Goal: Information Seeking & Learning: Learn about a topic

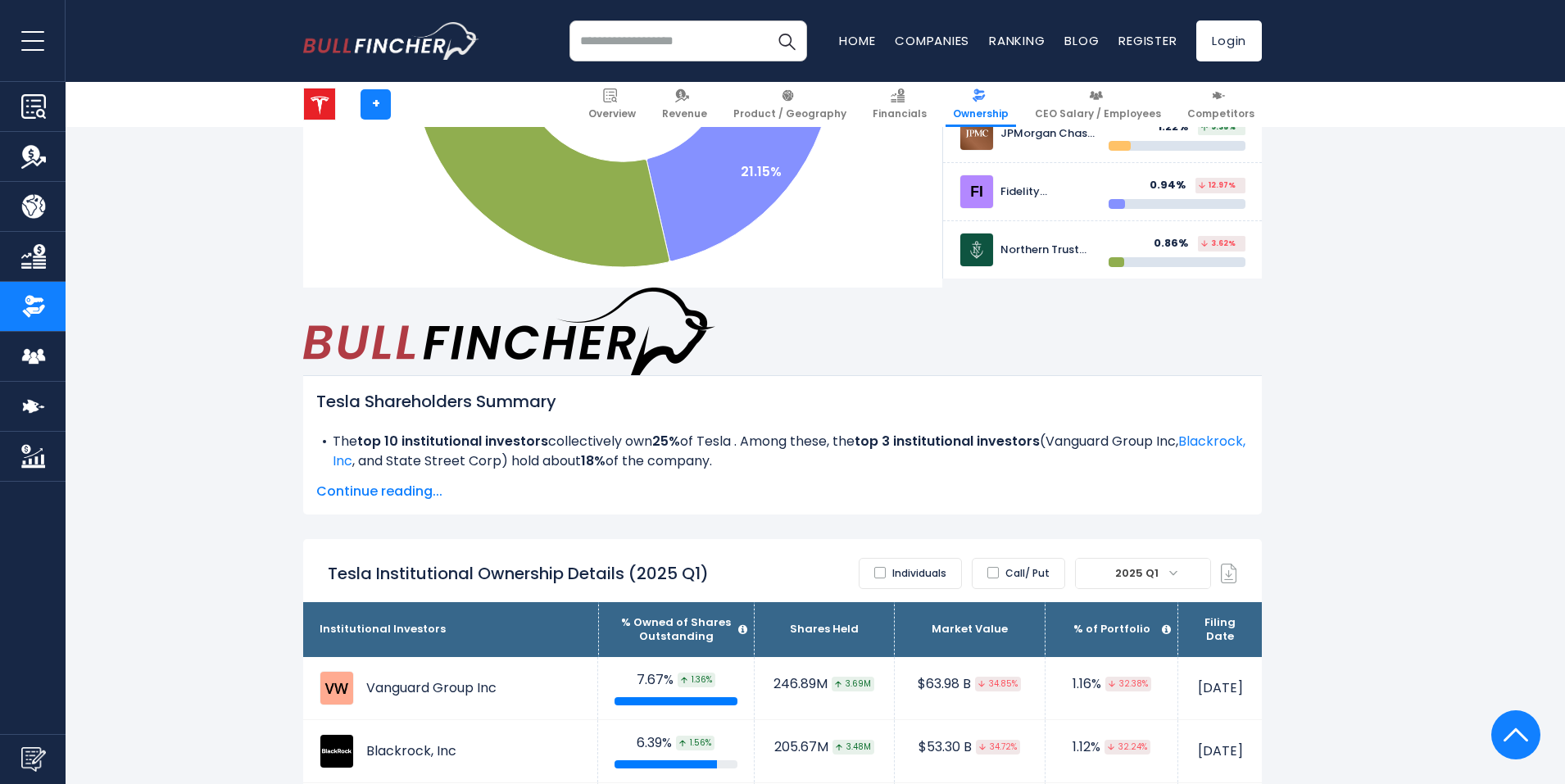
scroll to position [655, 0]
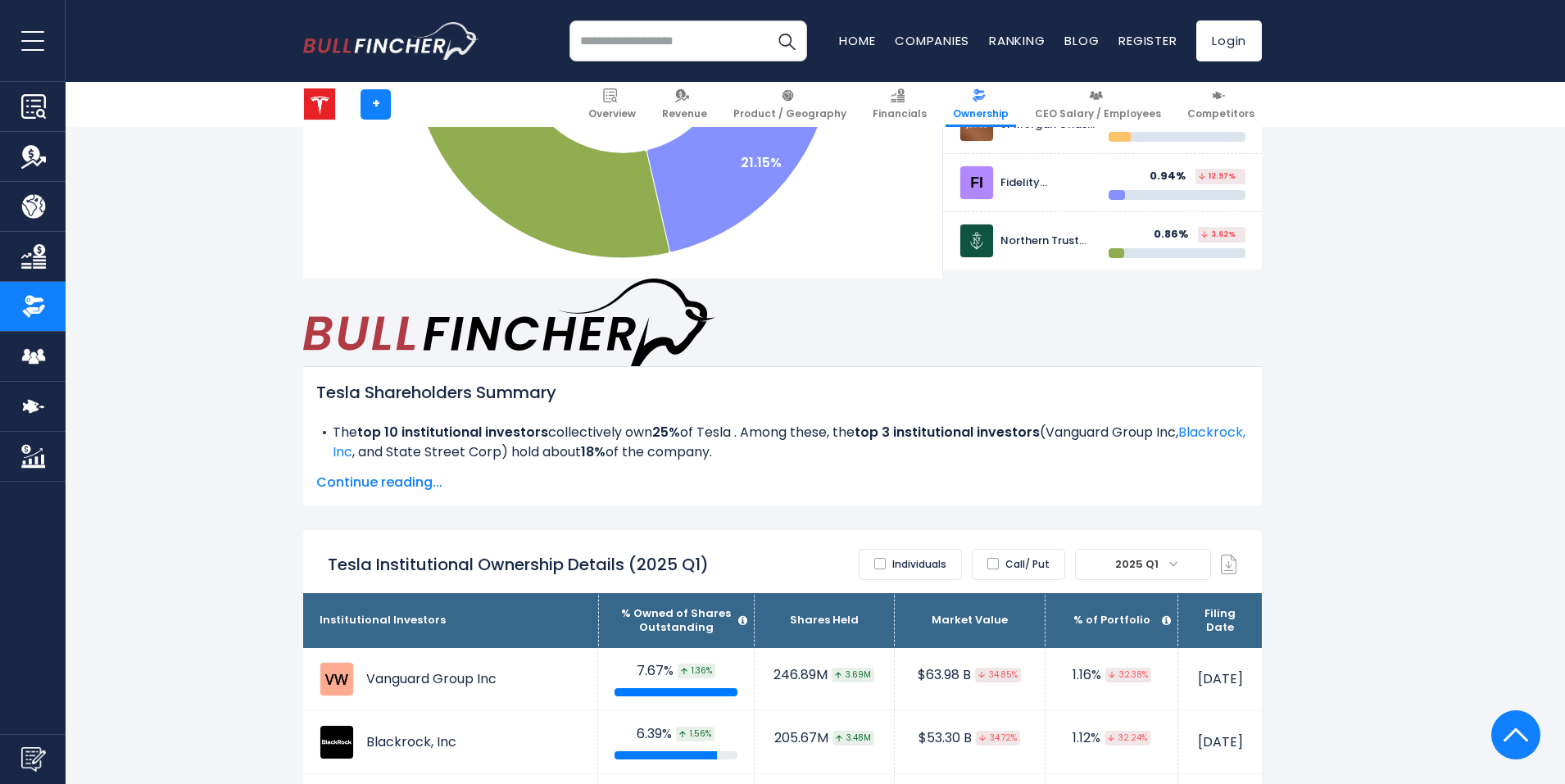
click at [340, 472] on span "Continue reading..." at bounding box center [782, 482] width 932 height 20
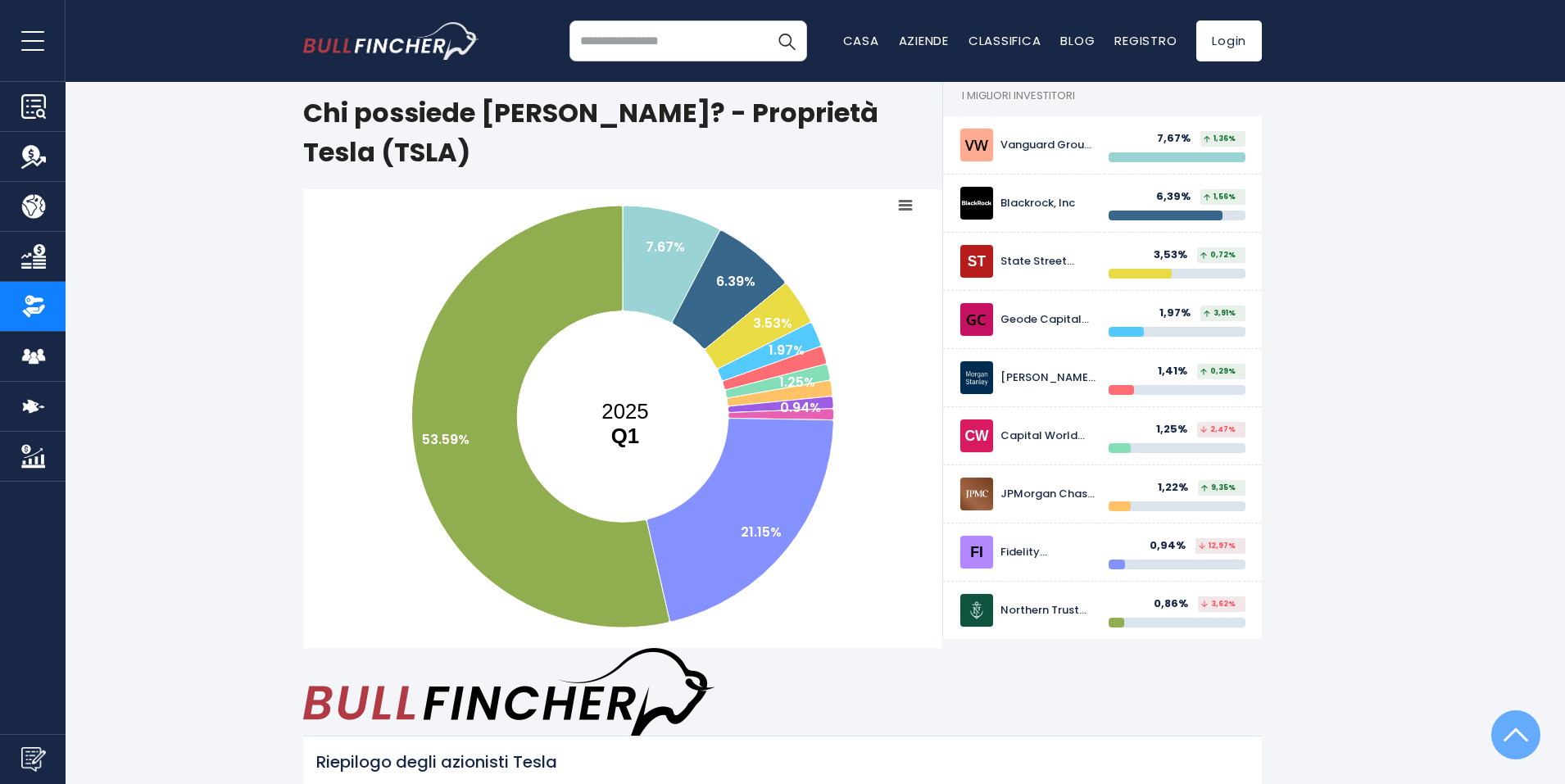
scroll to position [0, 0]
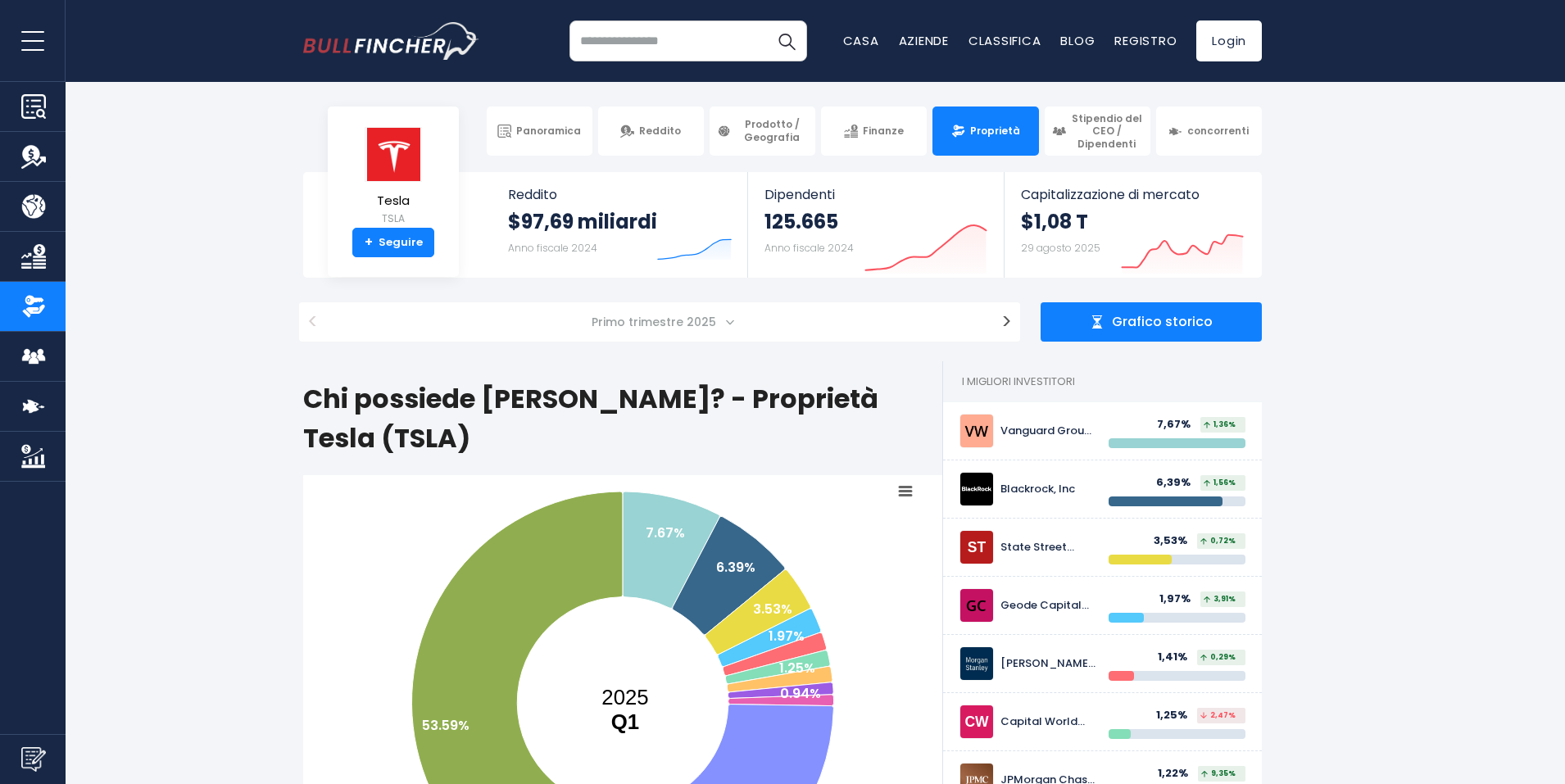
click at [727, 325] on span at bounding box center [730, 322] width 9 height 9
click at [644, 133] on font "Reddito" at bounding box center [659, 131] width 42 height 14
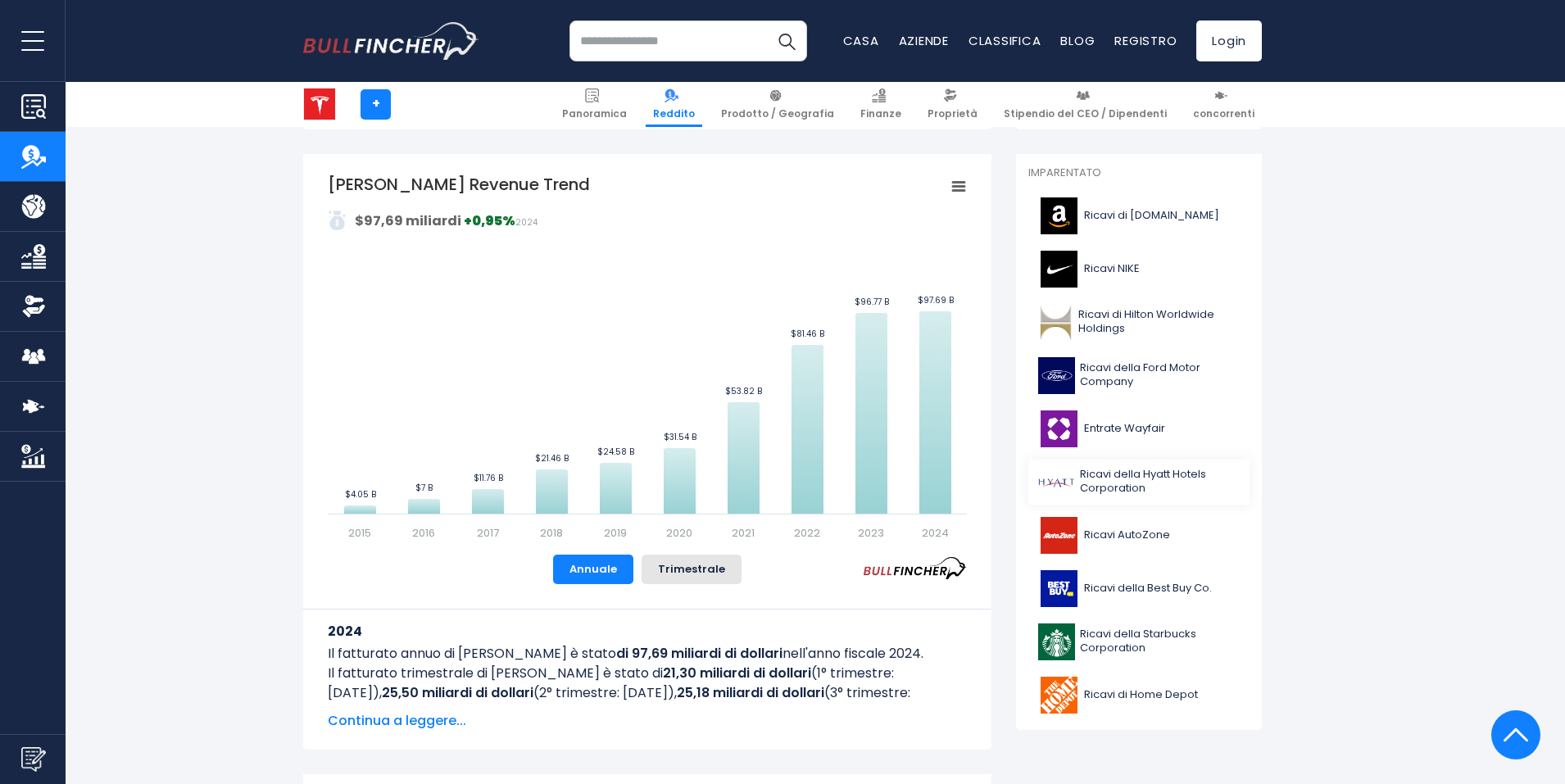
scroll to position [327, 0]
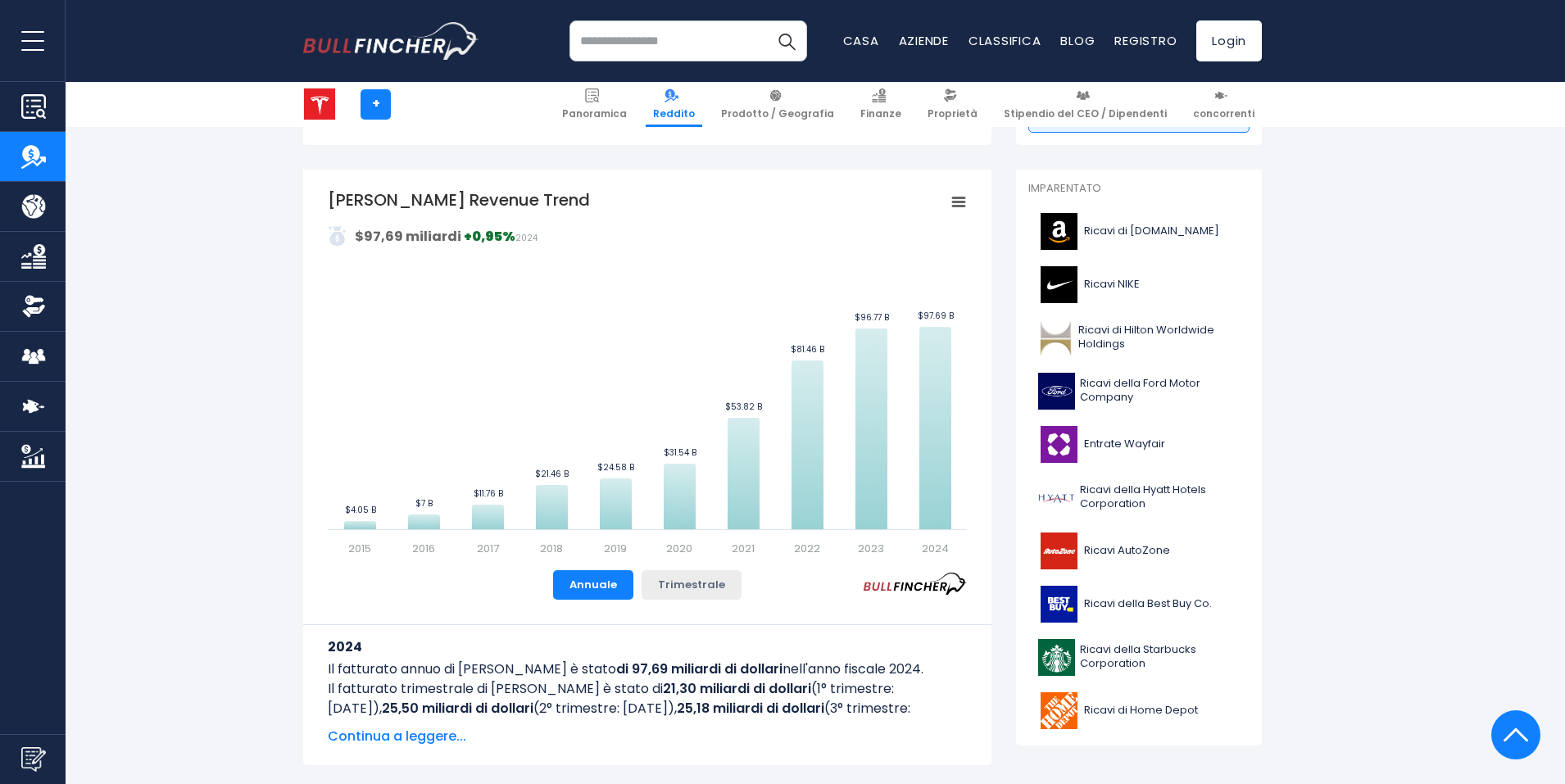
click at [676, 588] on font "Trimestrale" at bounding box center [692, 585] width 67 height 16
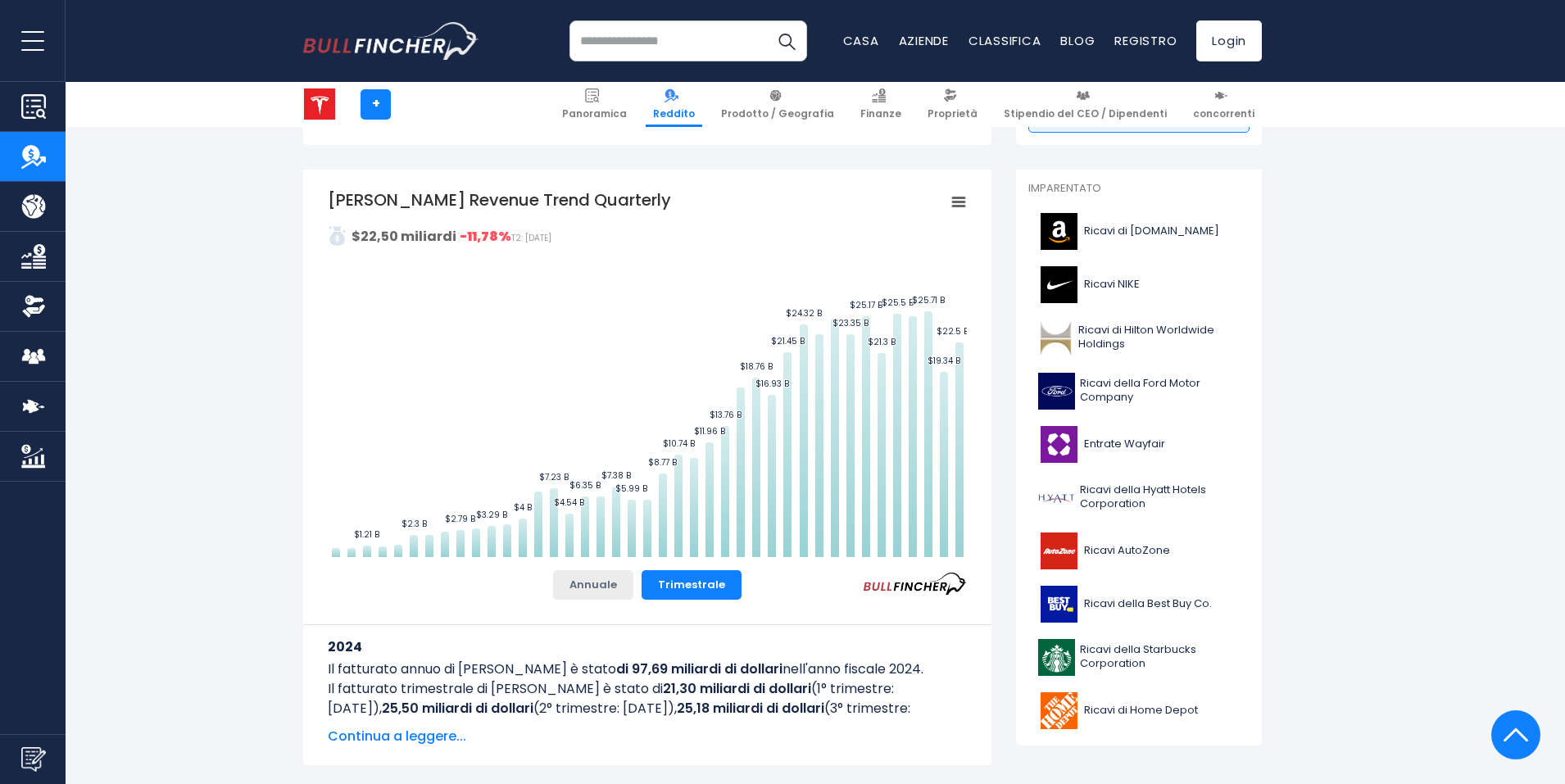
click at [609, 585] on font "Annuale" at bounding box center [593, 585] width 48 height 16
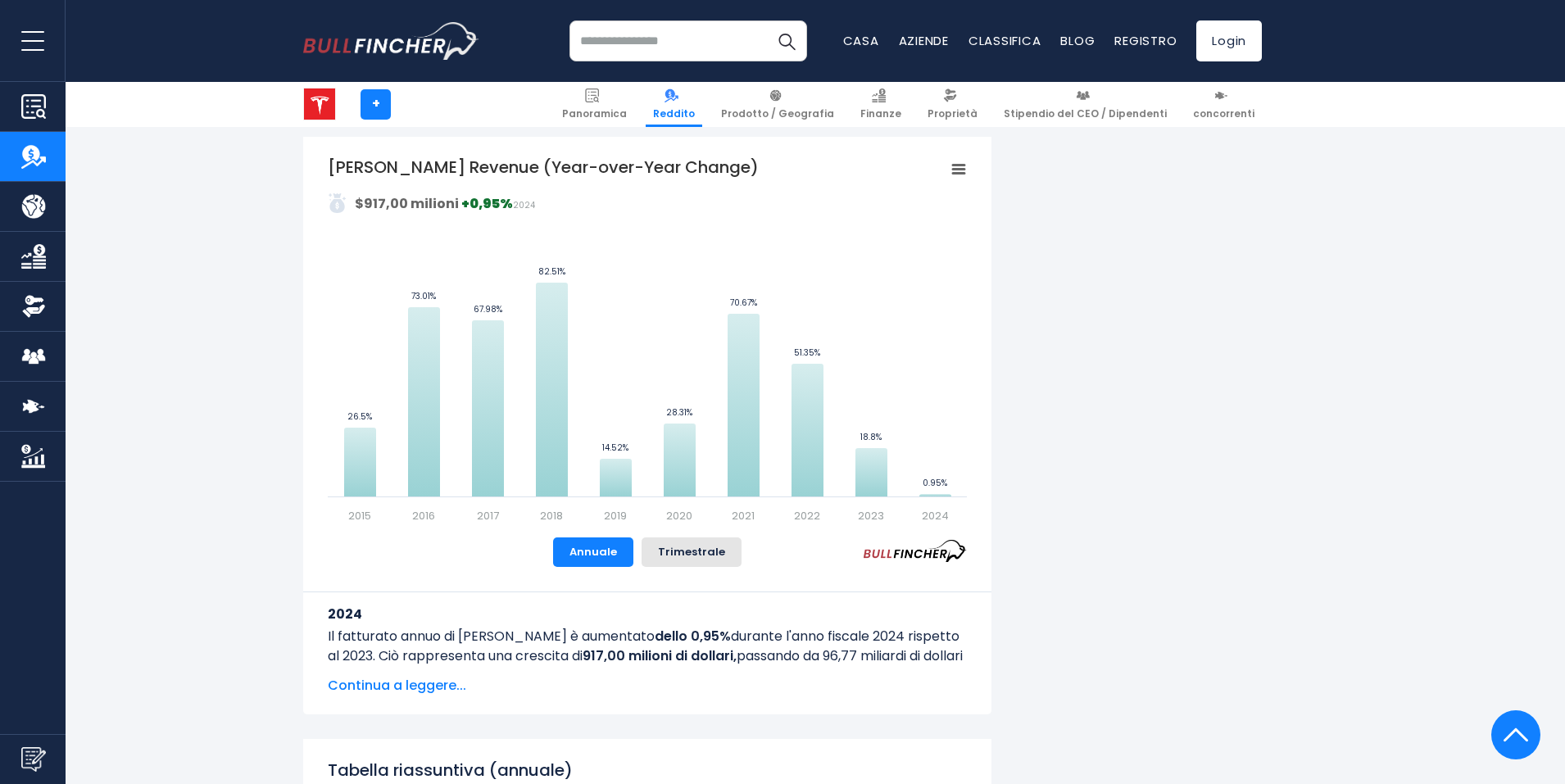
scroll to position [982, 0]
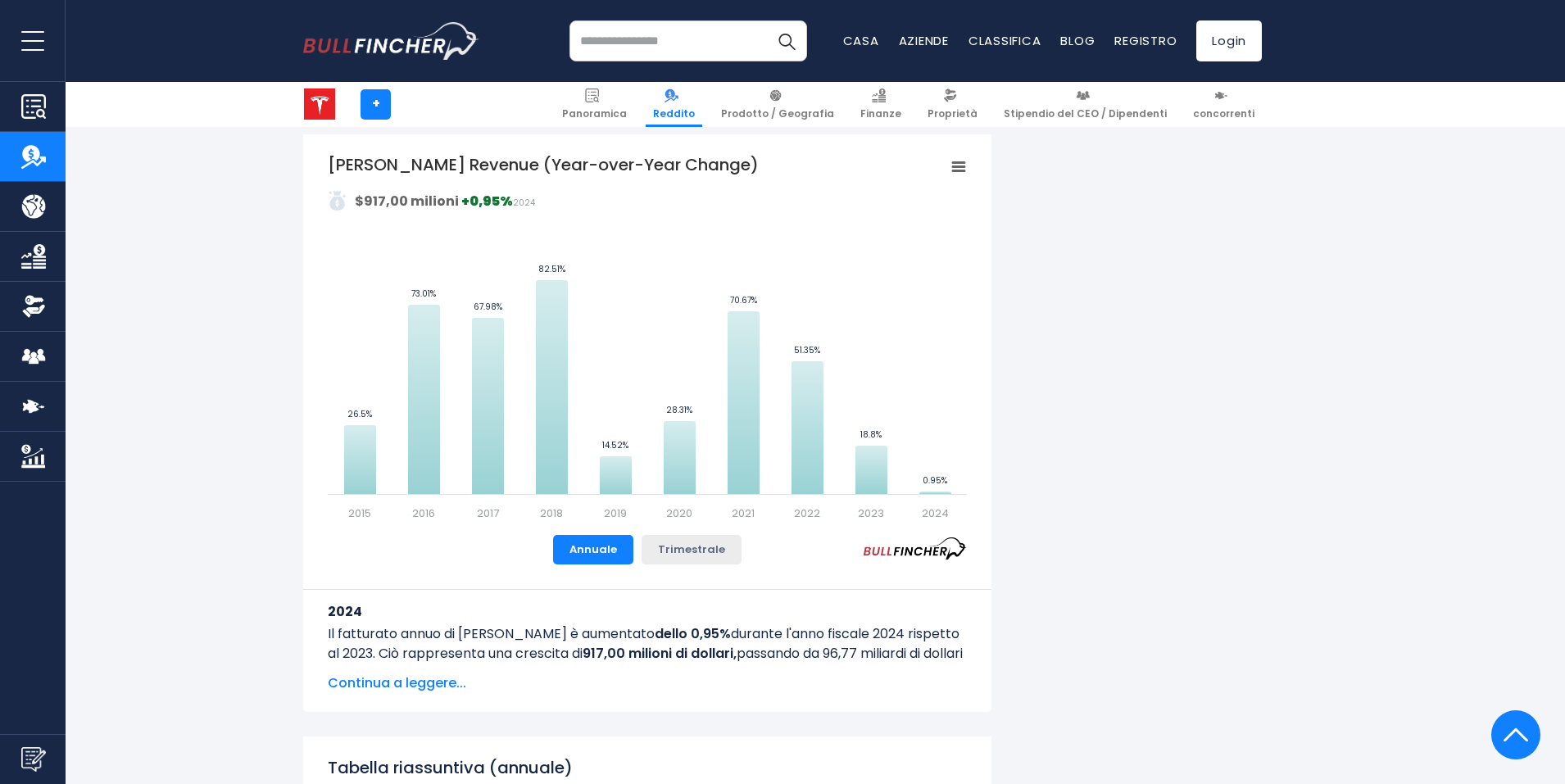
click at [693, 554] on font "Trimestrale" at bounding box center [692, 549] width 67 height 16
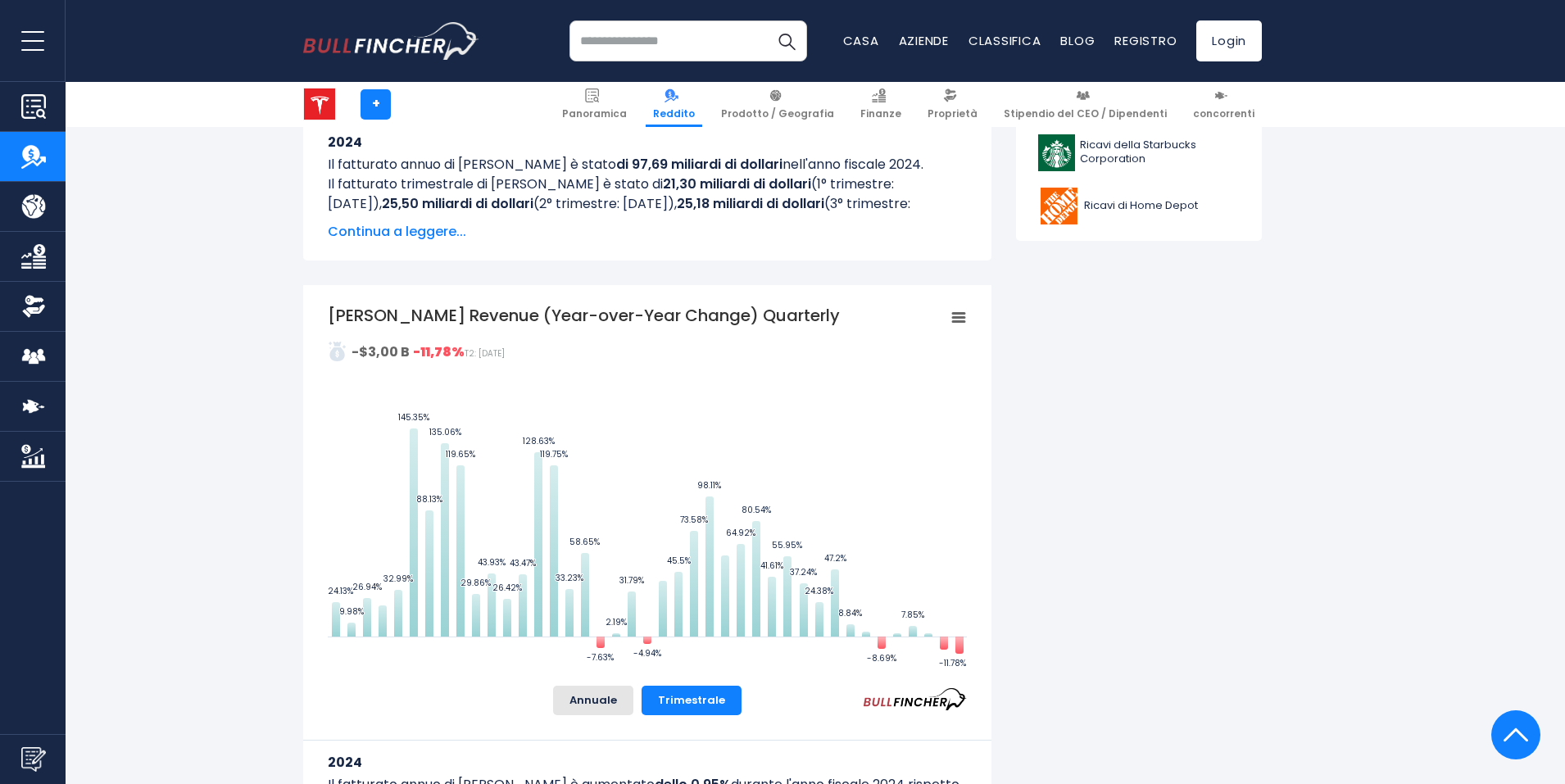
scroll to position [819, 0]
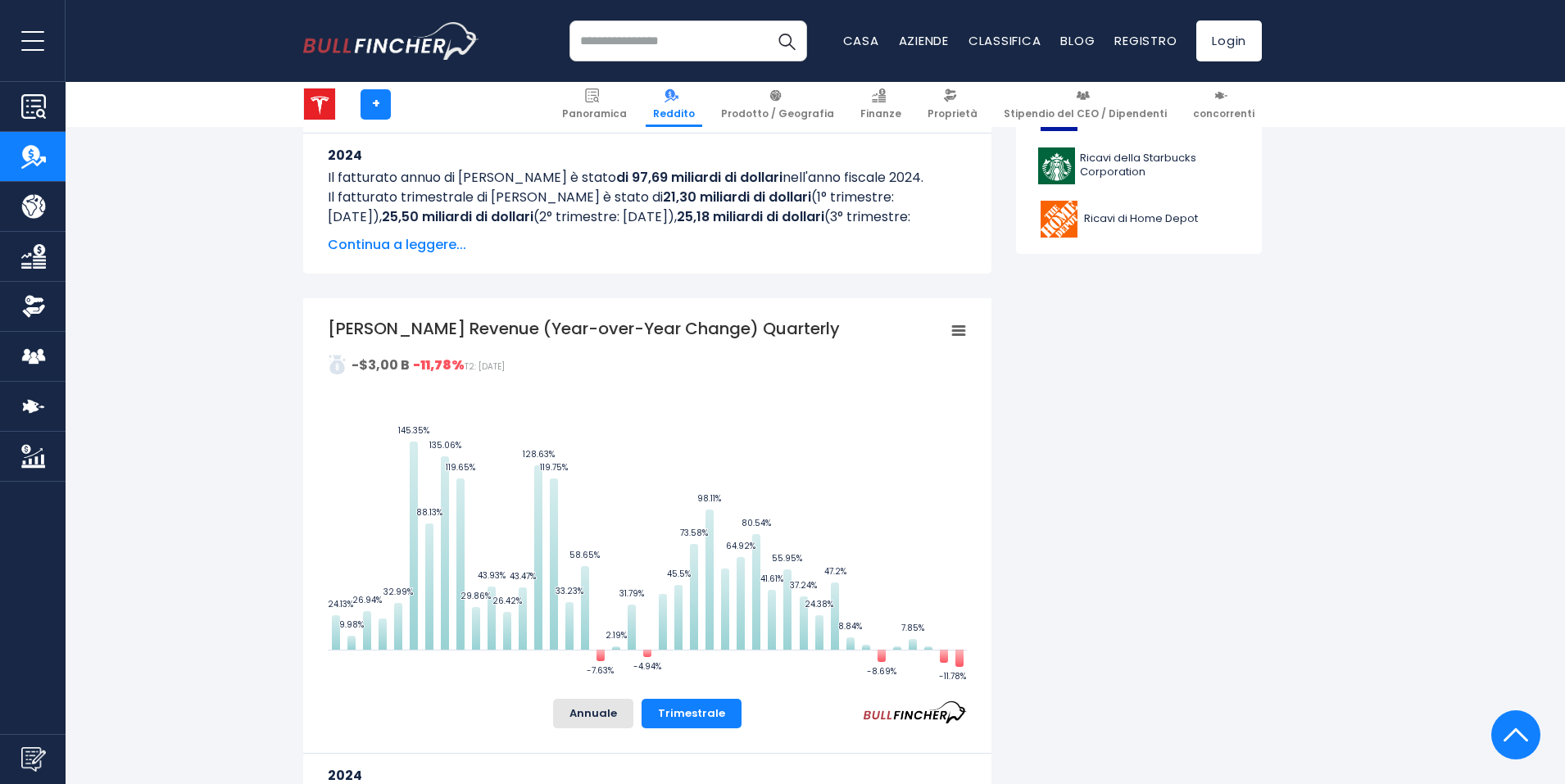
click at [957, 335] on icon "Ricavi di Tesla (variazione annua) trimestrale" at bounding box center [959, 330] width 12 height 8
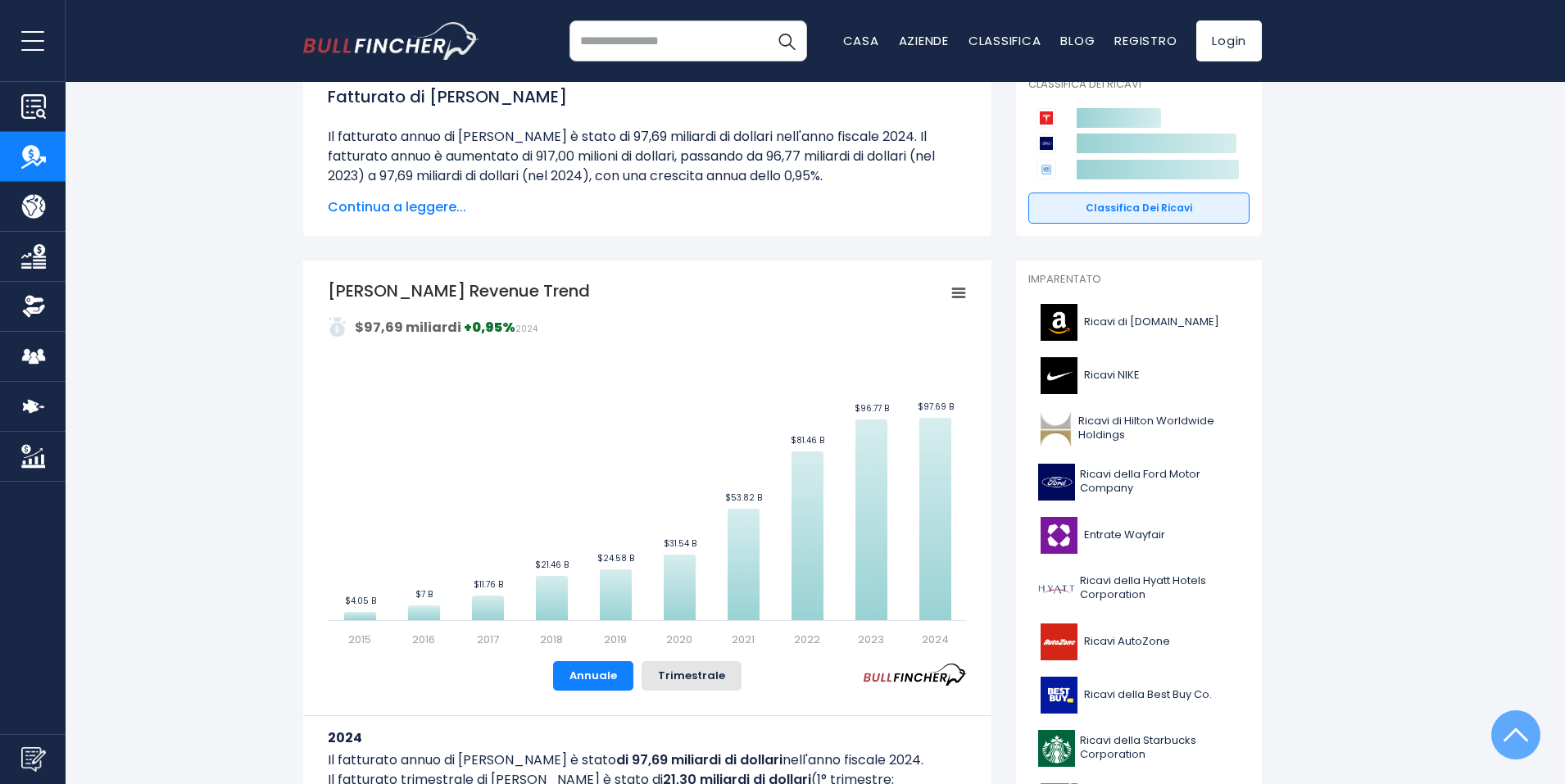
scroll to position [0, 0]
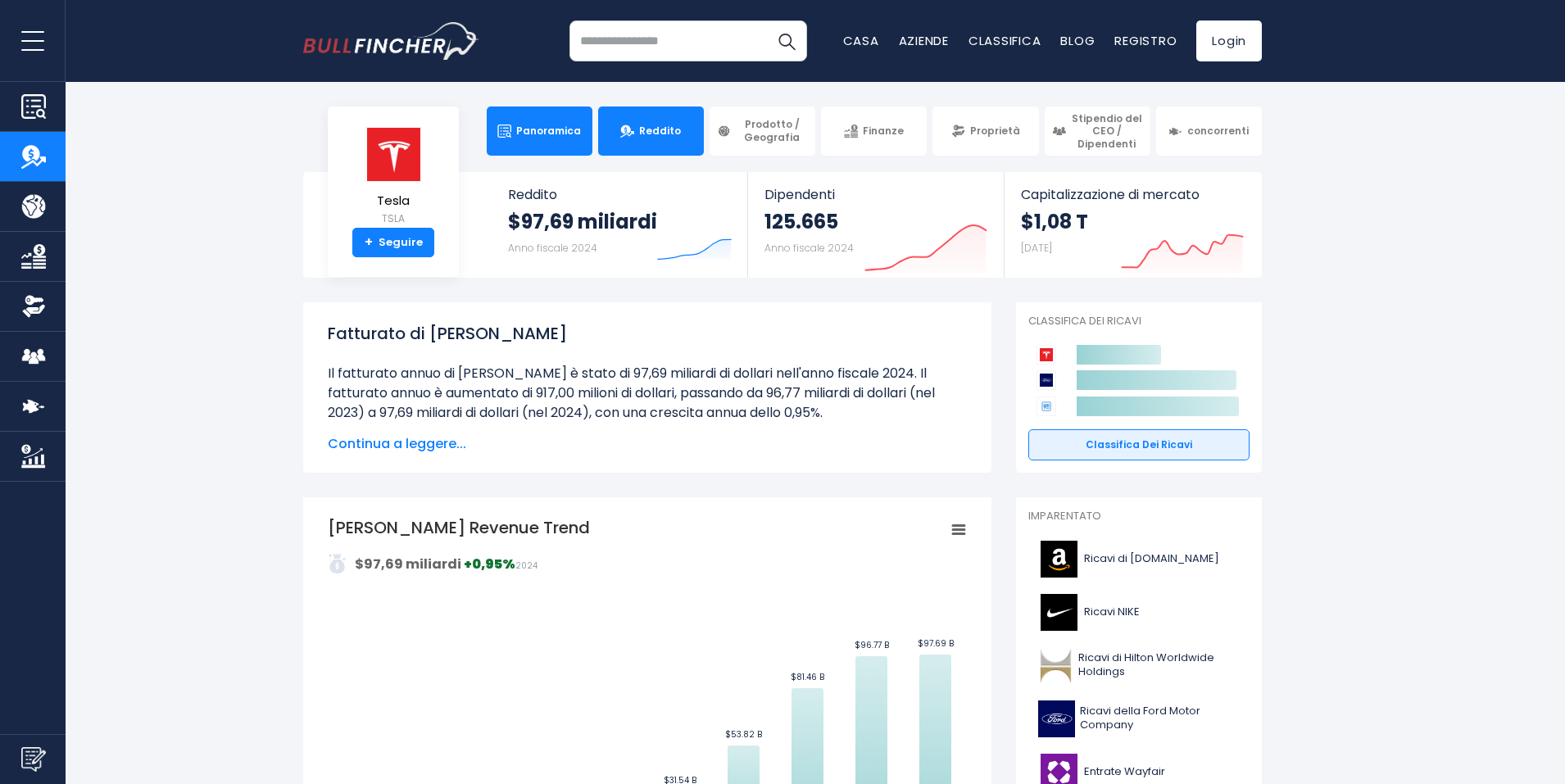
click at [529, 136] on font "Panoramica" at bounding box center [549, 131] width 65 height 14
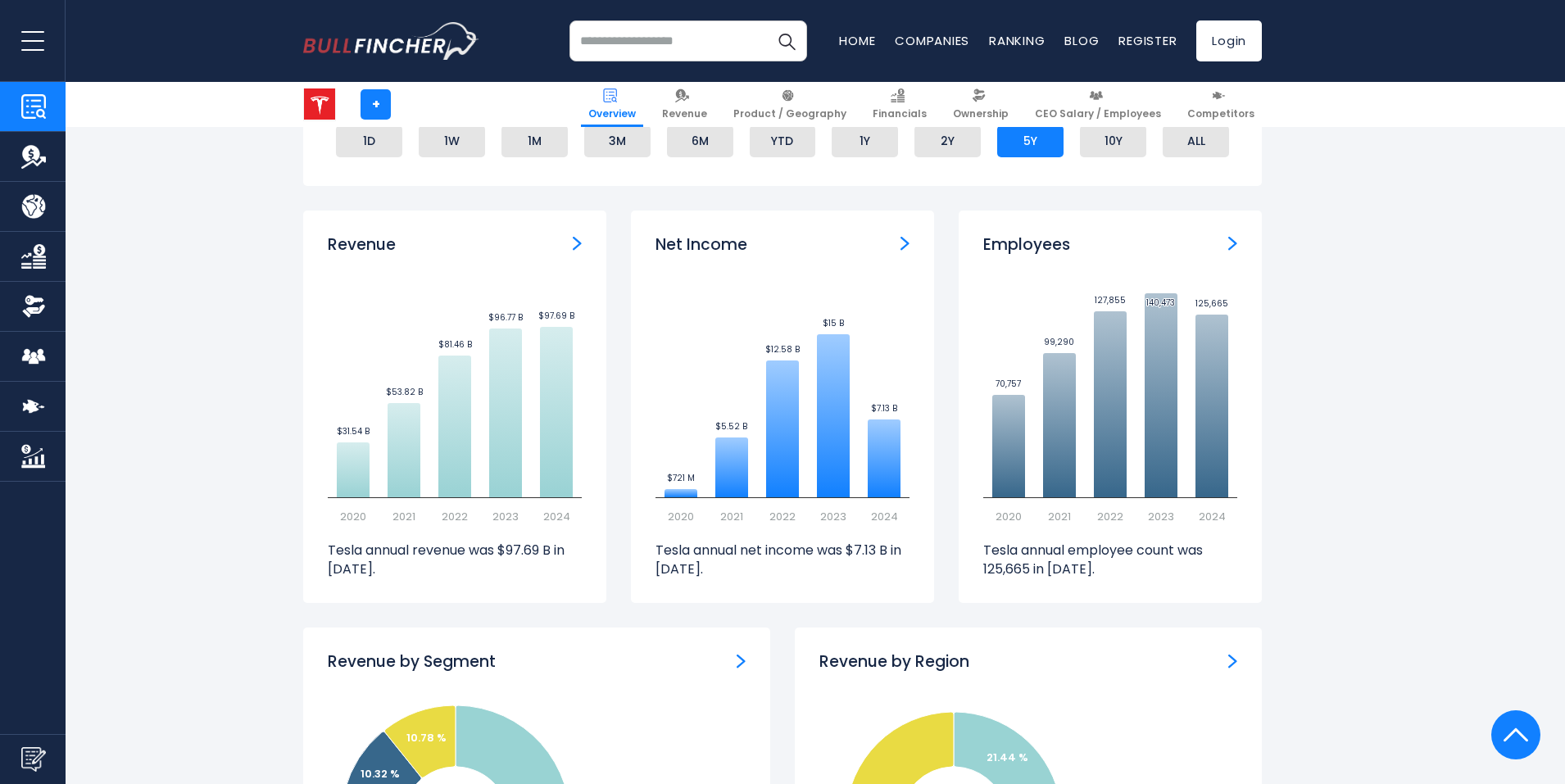
scroll to position [1065, 0]
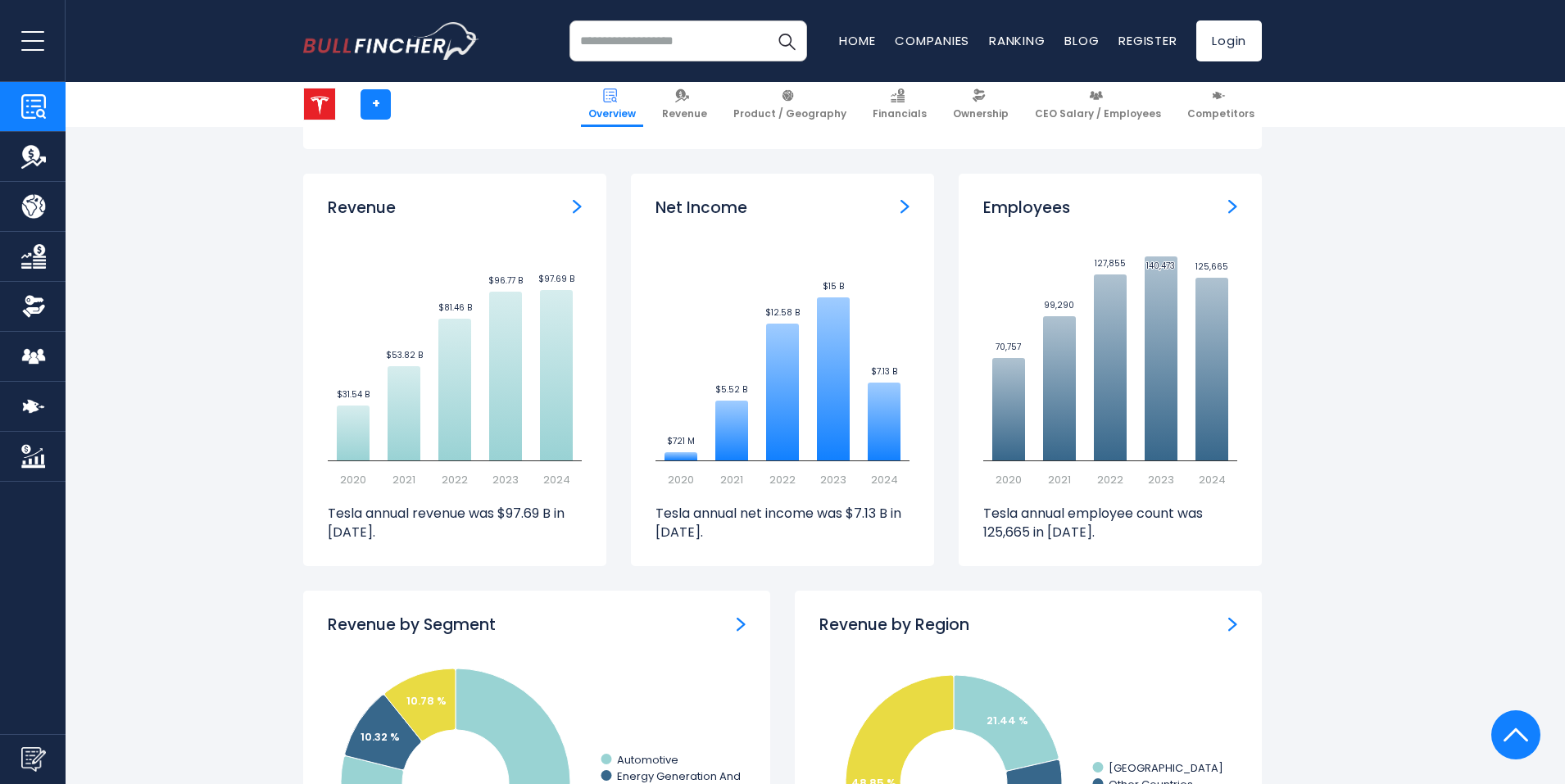
click at [901, 209] on img "Net income" at bounding box center [905, 206] width 9 height 15
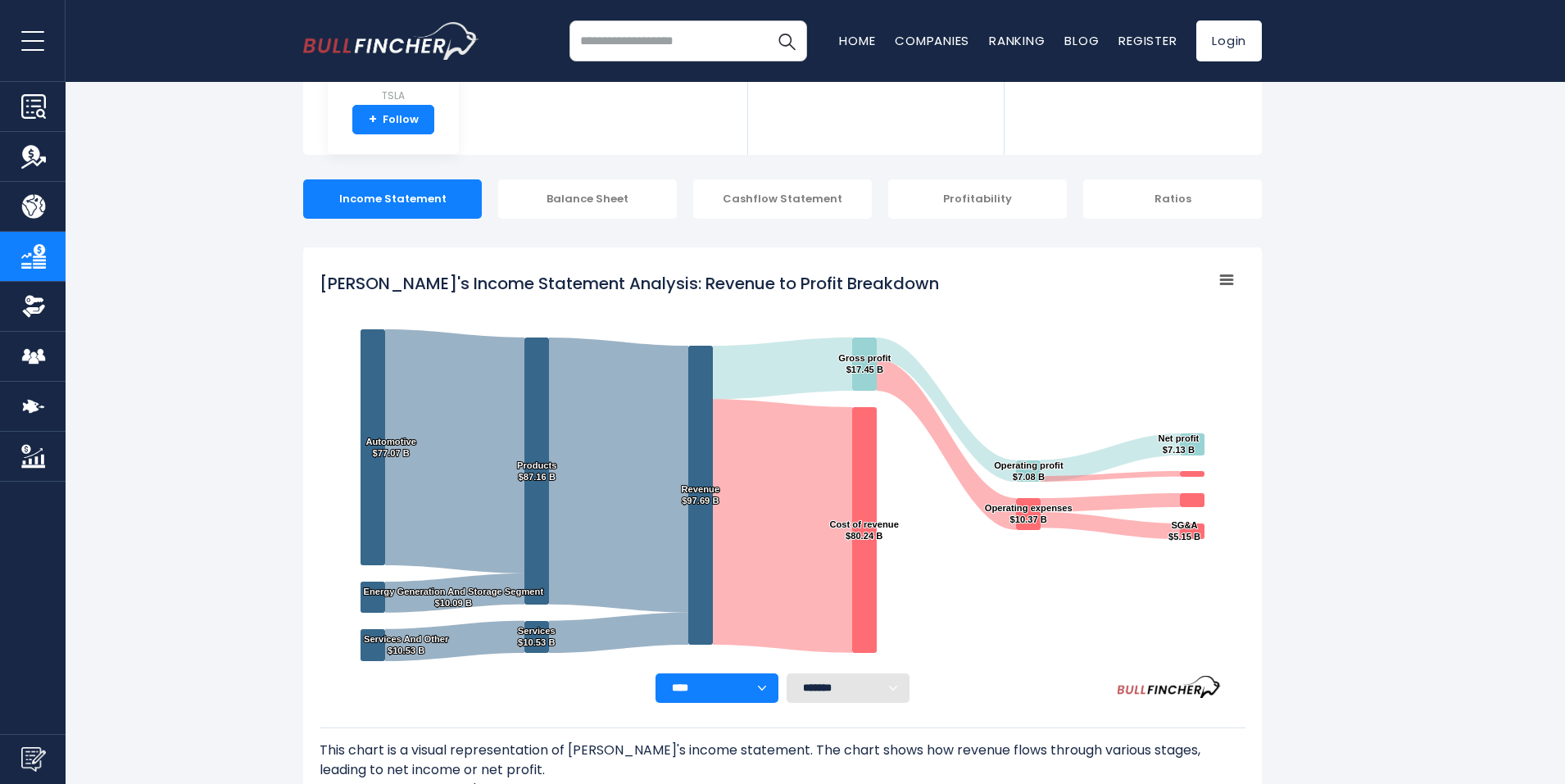
scroll to position [164, 0]
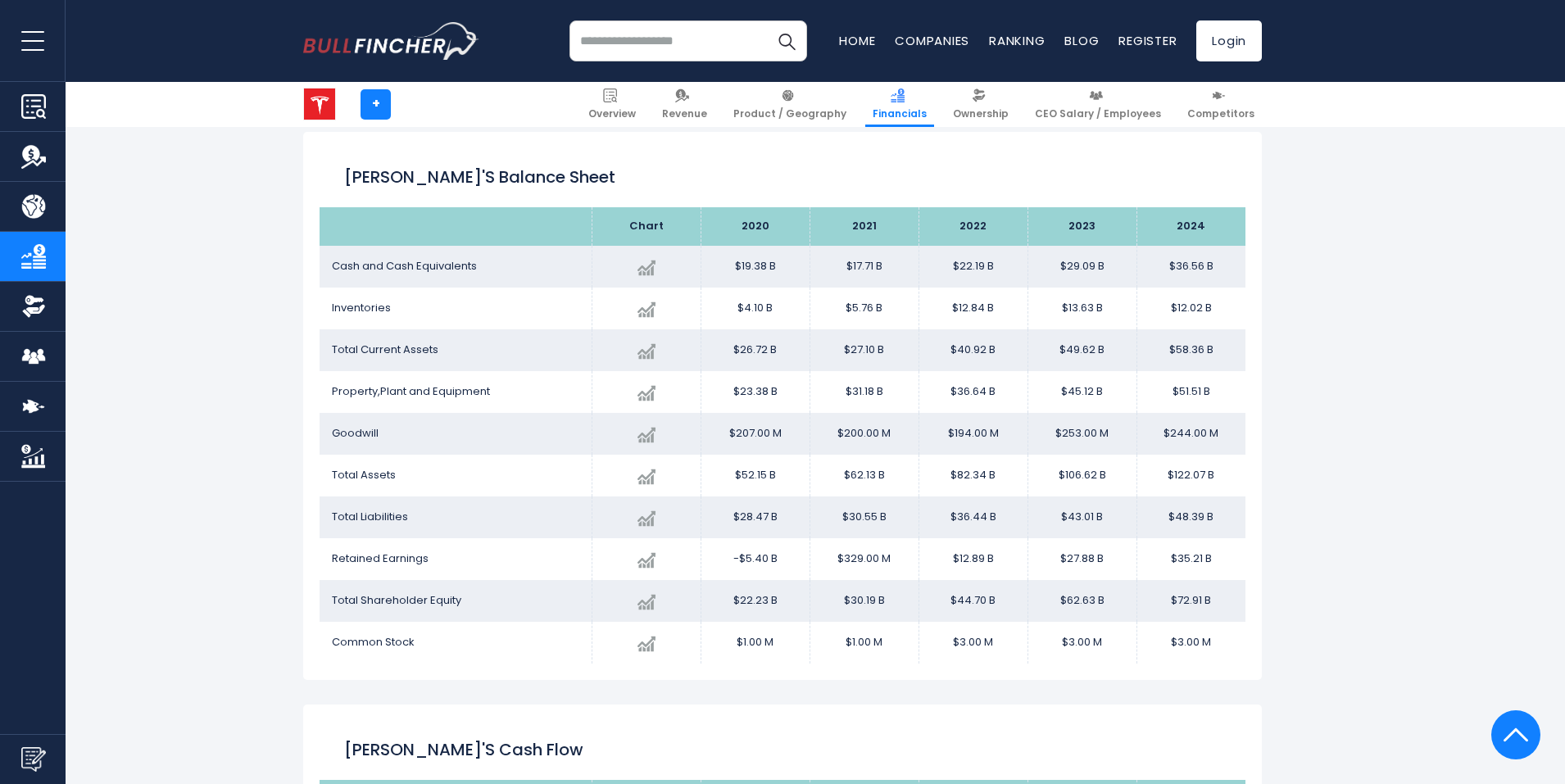
scroll to position [1214, 0]
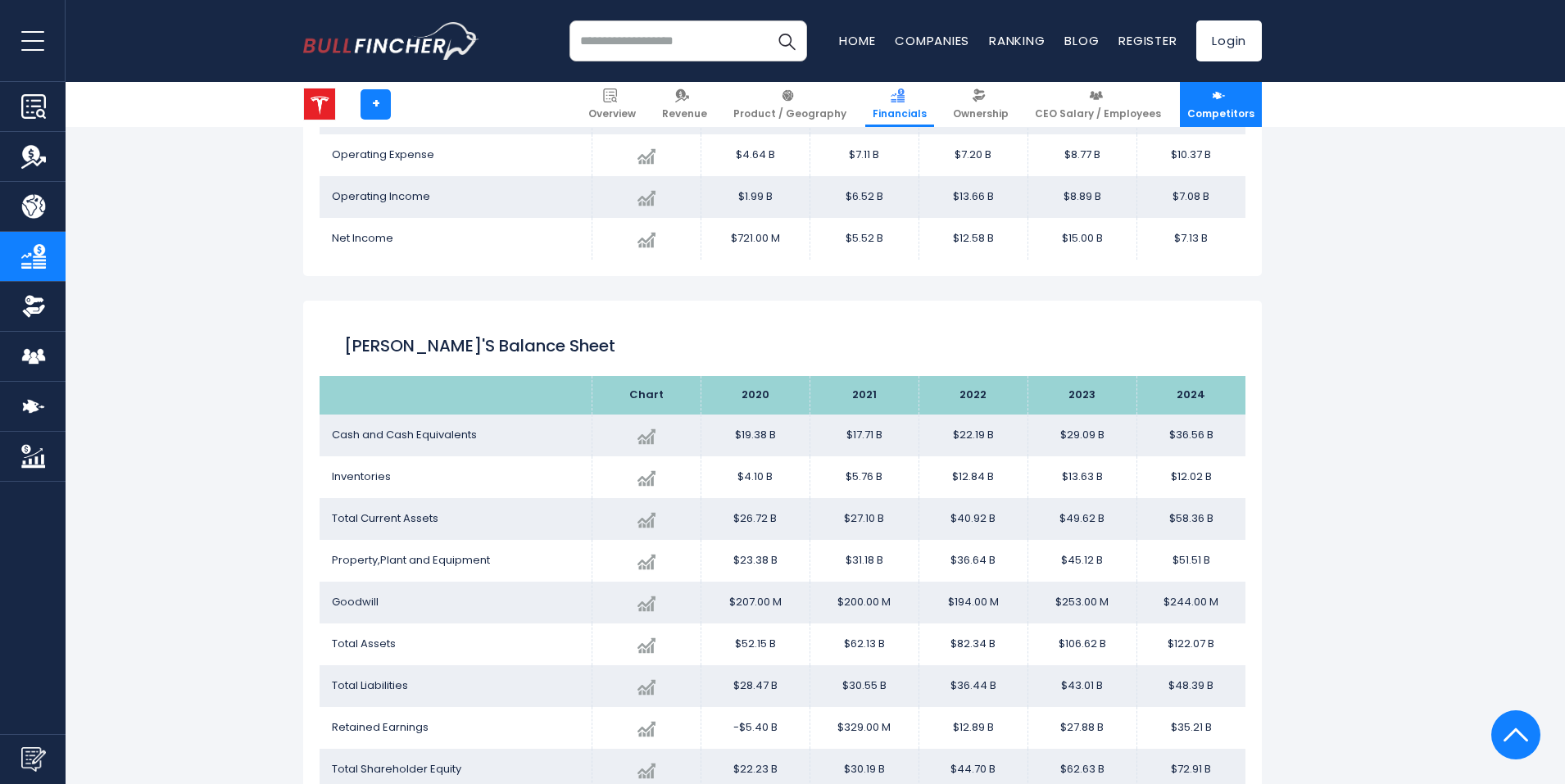
click at [1232, 113] on span "Competitors" at bounding box center [1221, 113] width 67 height 13
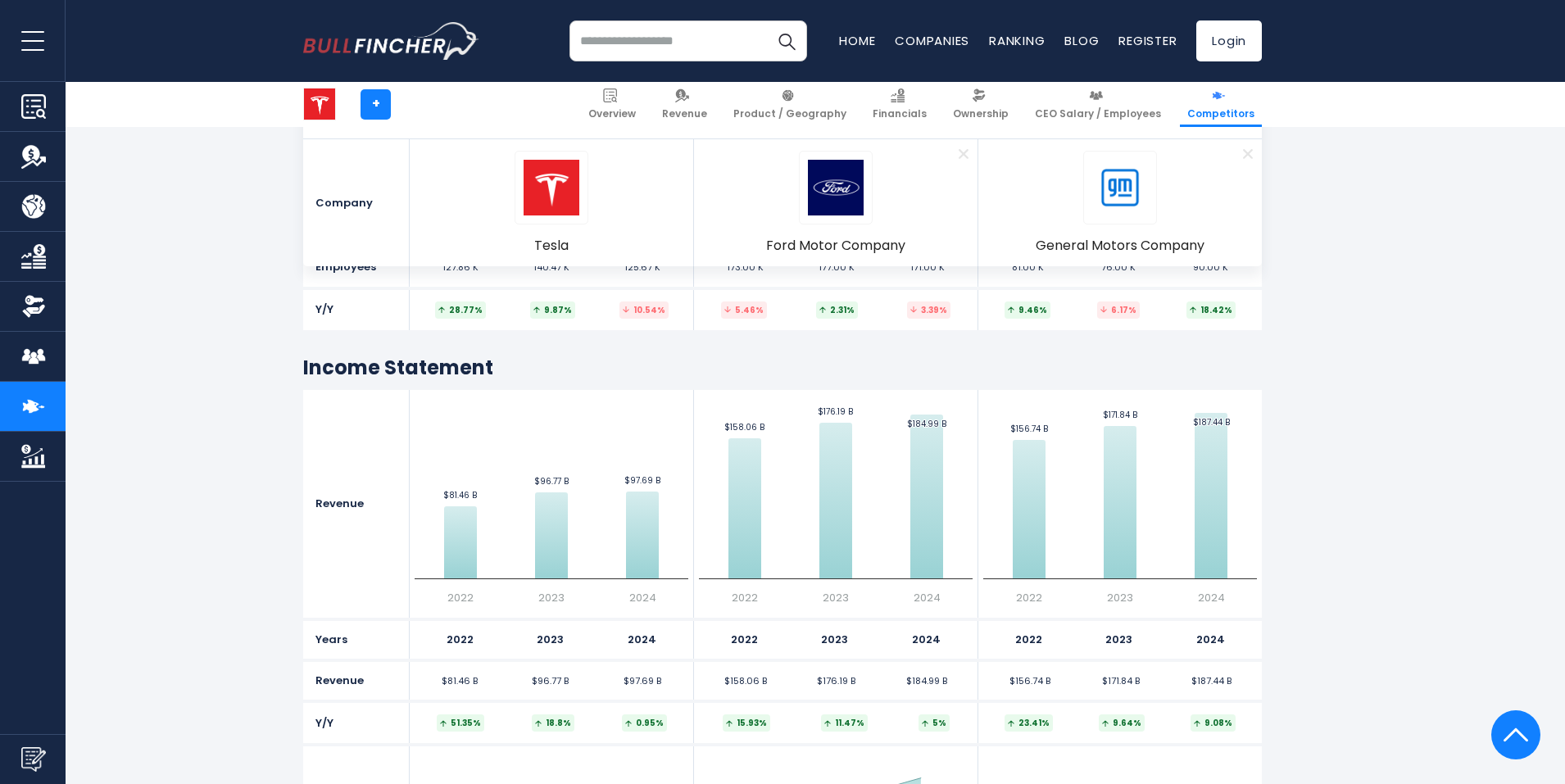
scroll to position [1229, 0]
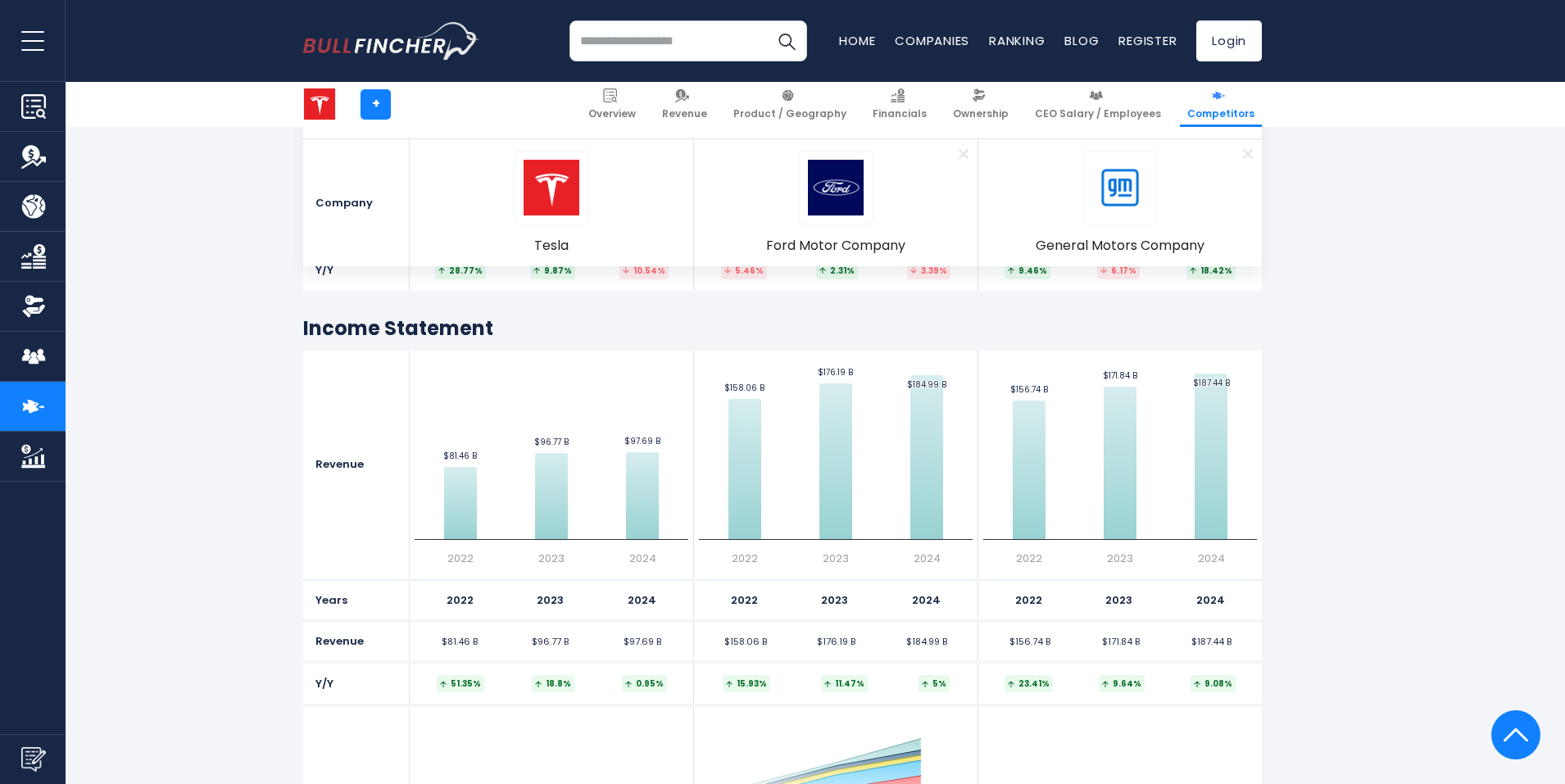
click at [30, 102] on img "Company Overview" at bounding box center [33, 106] width 24 height 24
click at [41, 113] on img "Company Overview" at bounding box center [33, 106] width 24 height 24
click at [41, 32] on button "open menu" at bounding box center [32, 40] width 66 height 81
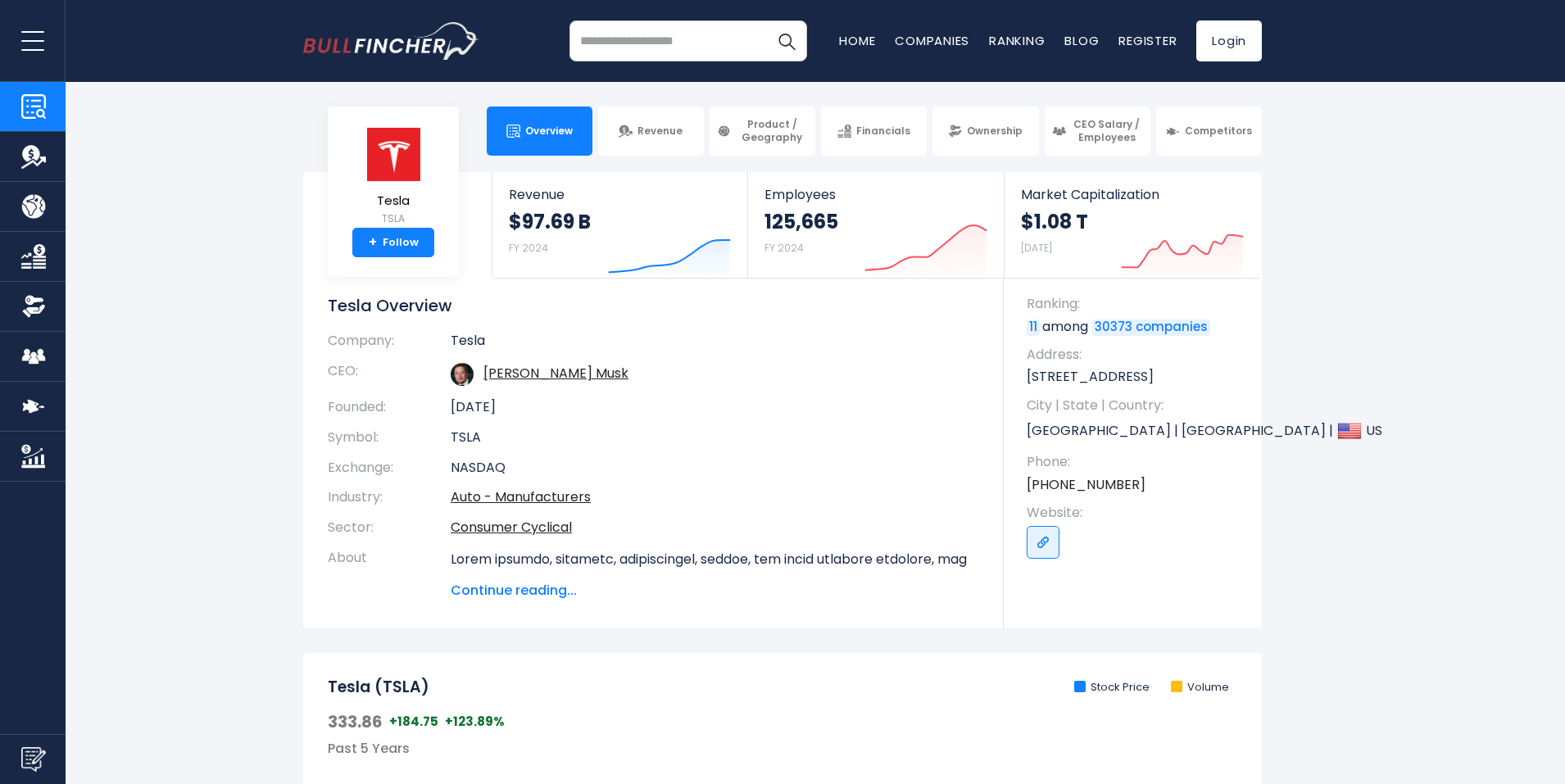
click at [37, 461] on img "Company Market Cap" at bounding box center [33, 456] width 24 height 24
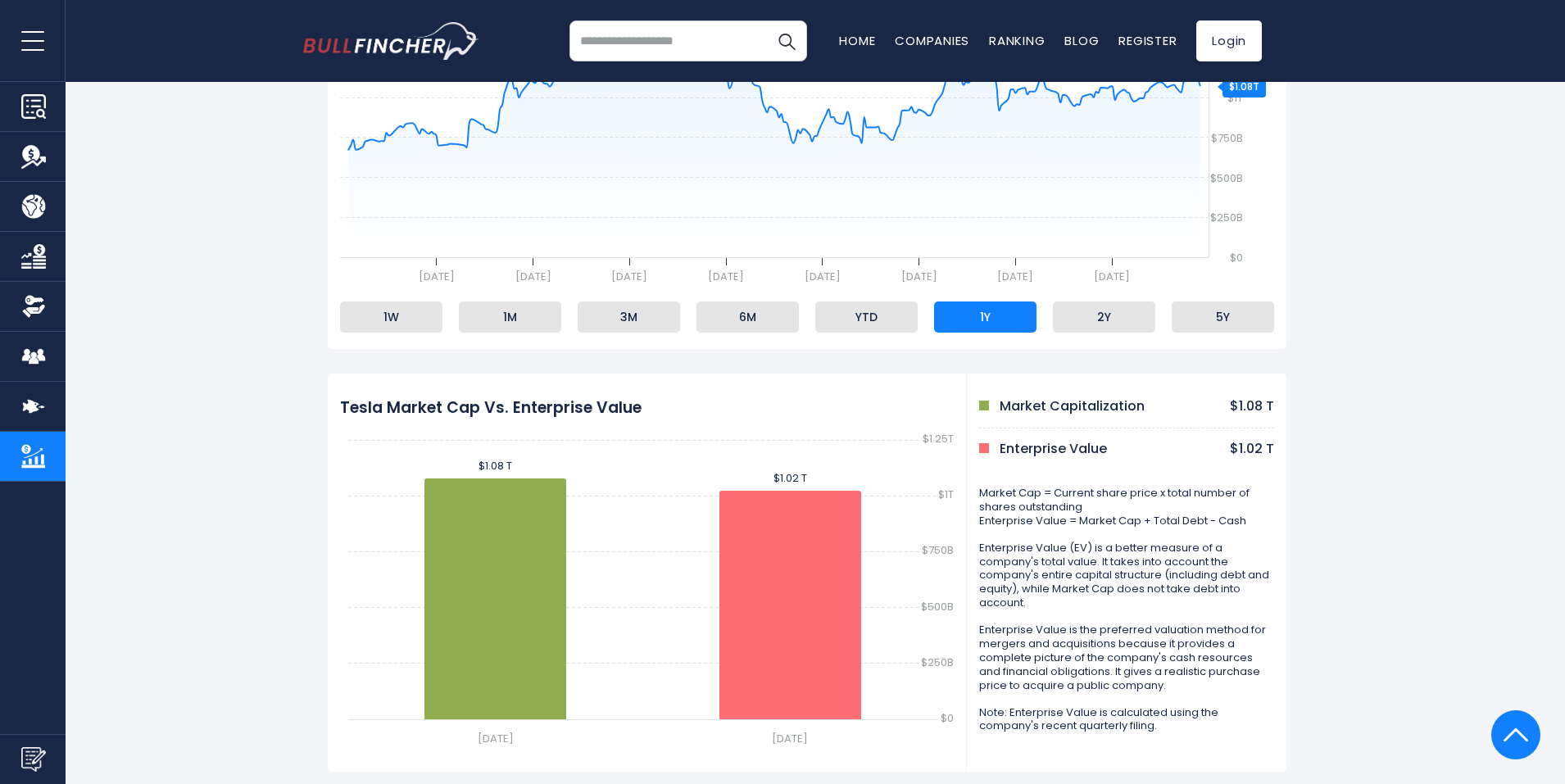
scroll to position [410, 0]
